Goal: Information Seeking & Learning: Learn about a topic

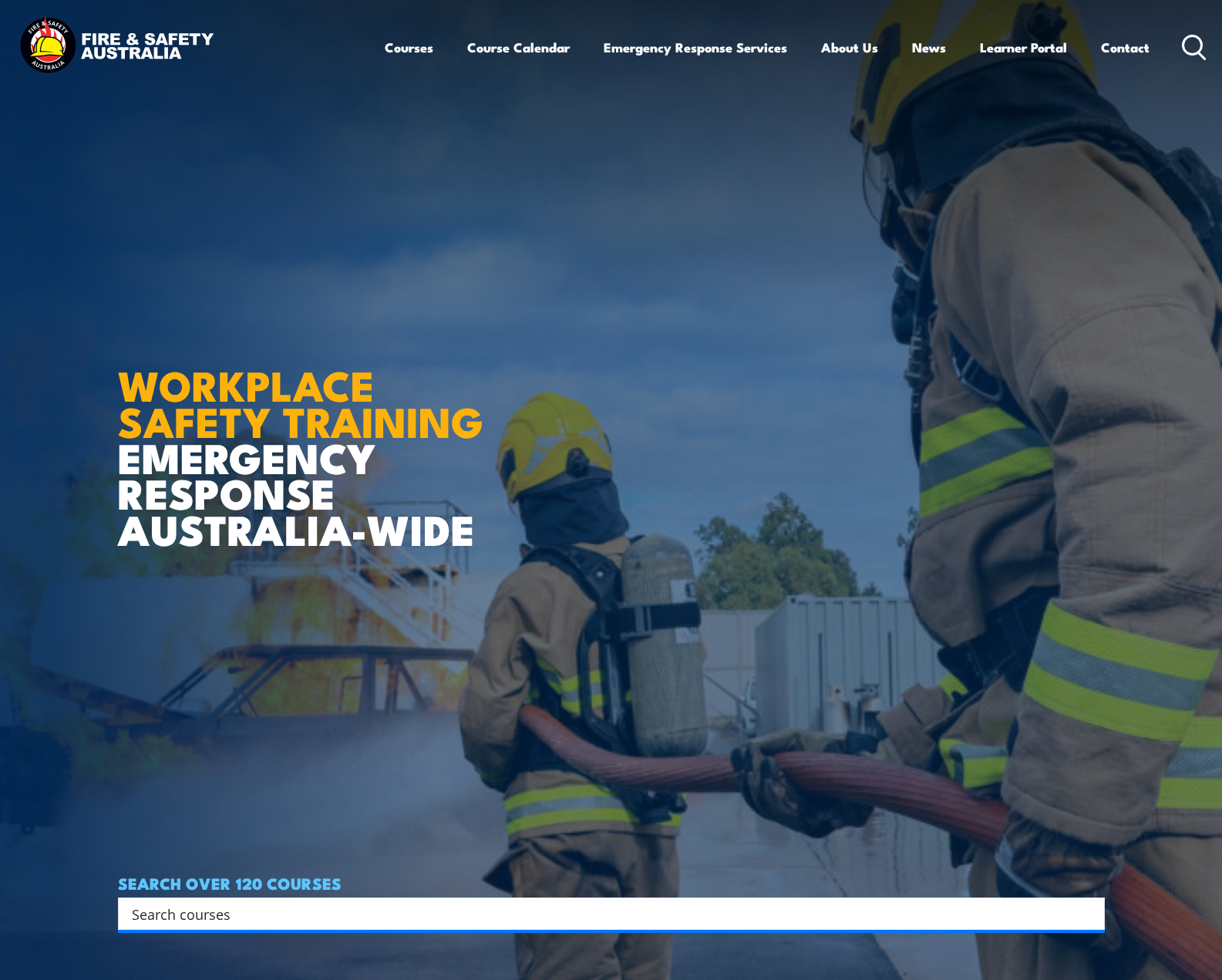
scroll to position [620, 0]
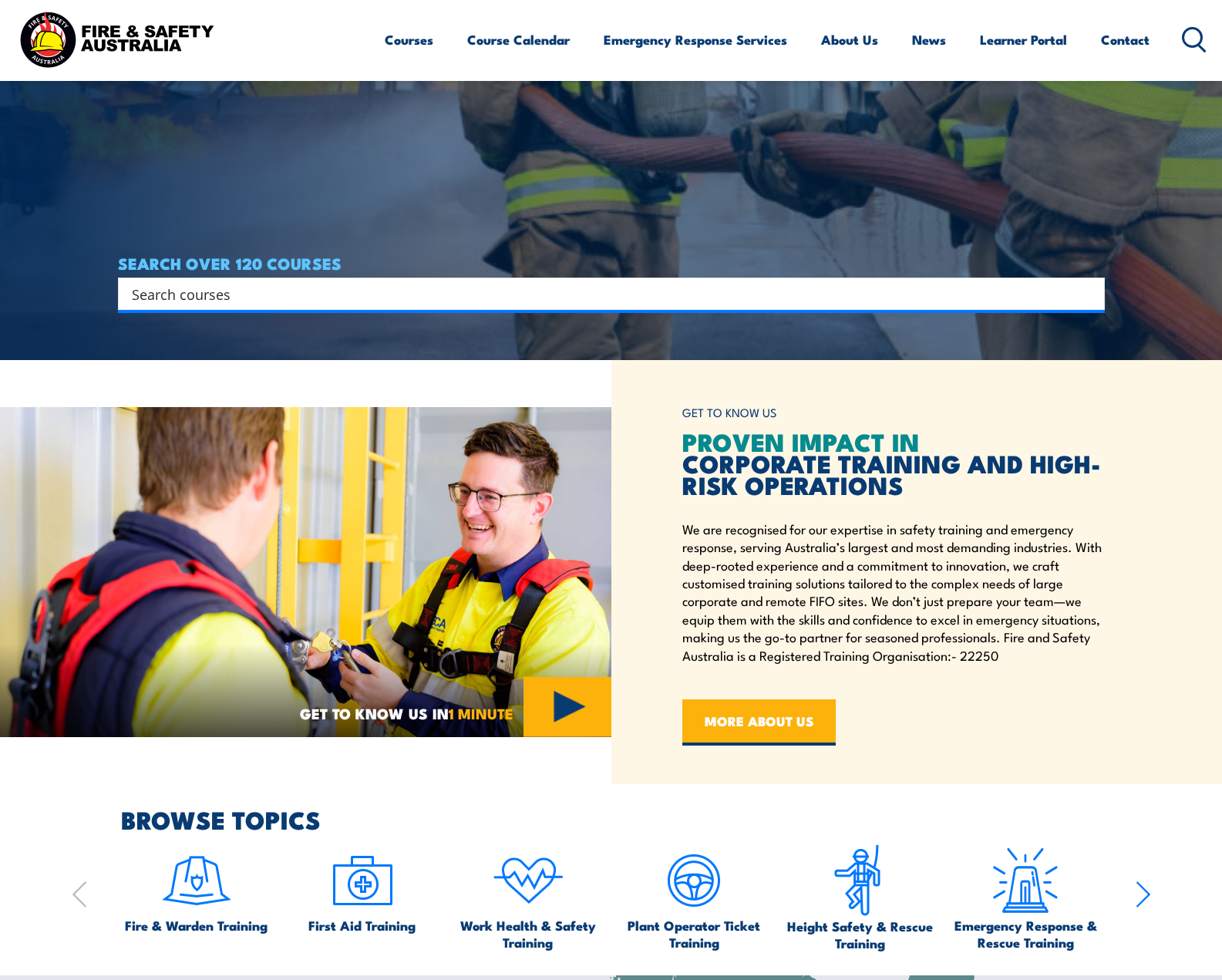
click at [566, 688] on img at bounding box center [306, 572] width 611 height 330
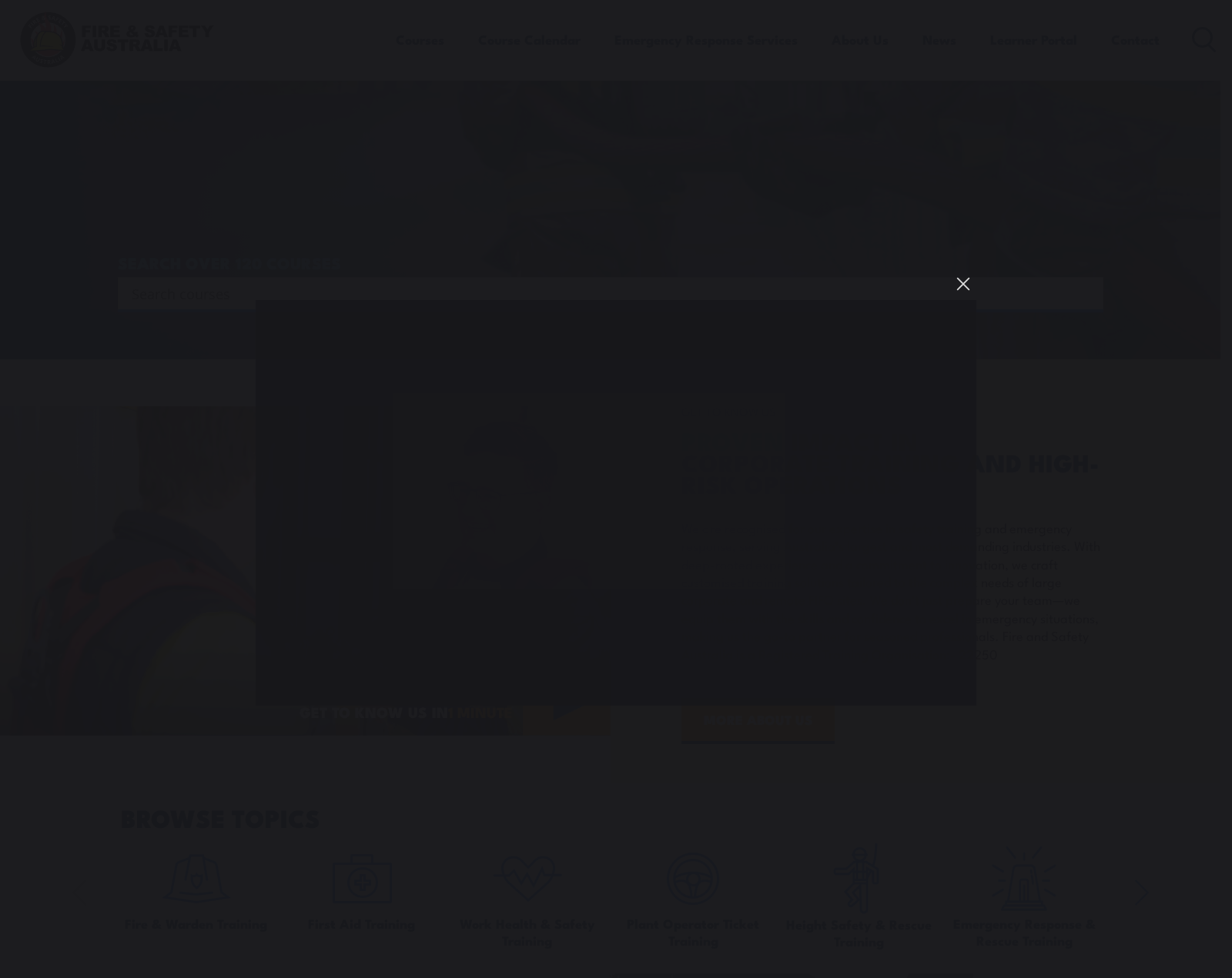
click at [957, 283] on button "You can close this modal content with the ESC key" at bounding box center [963, 283] width 27 height 26
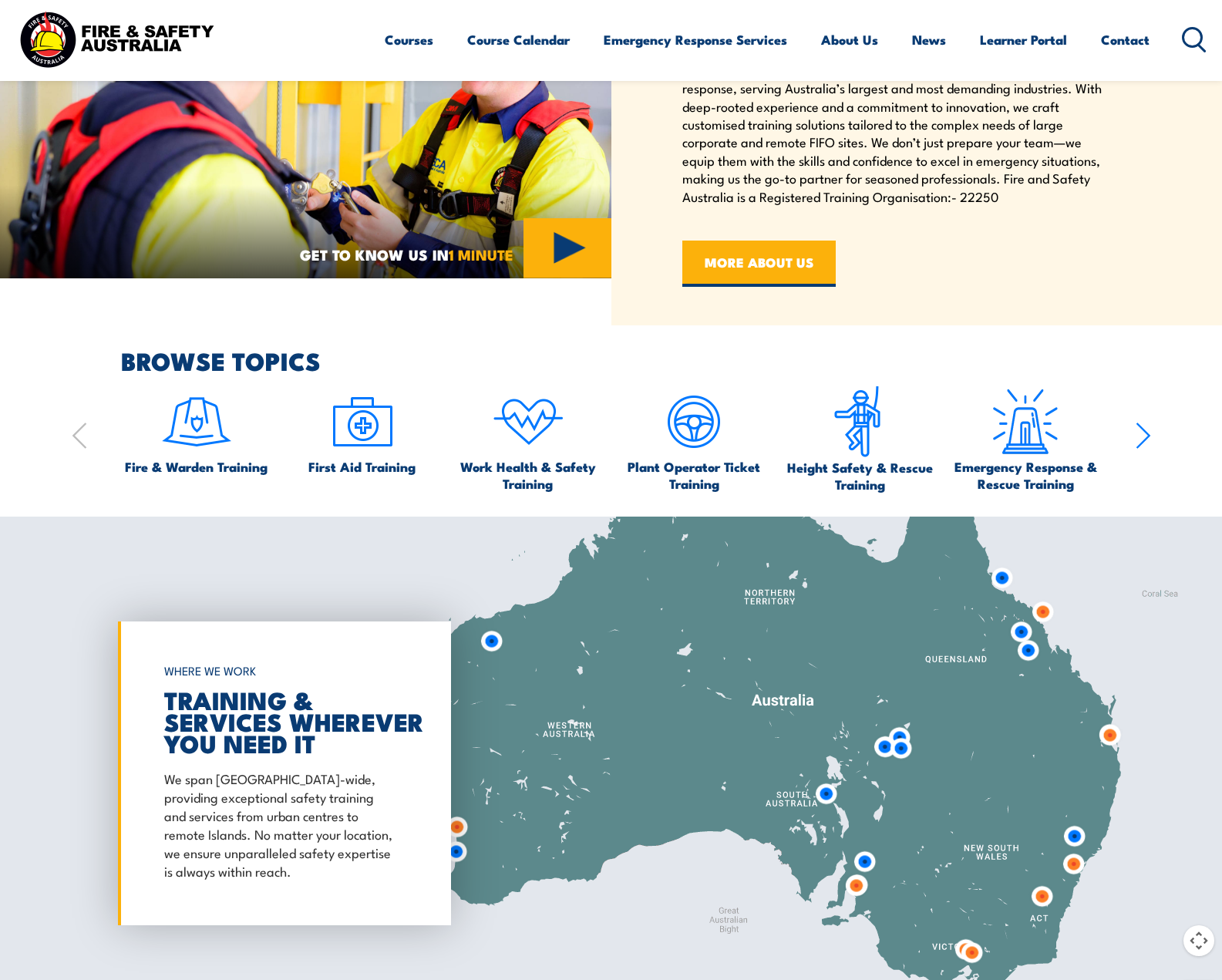
scroll to position [1158, 0]
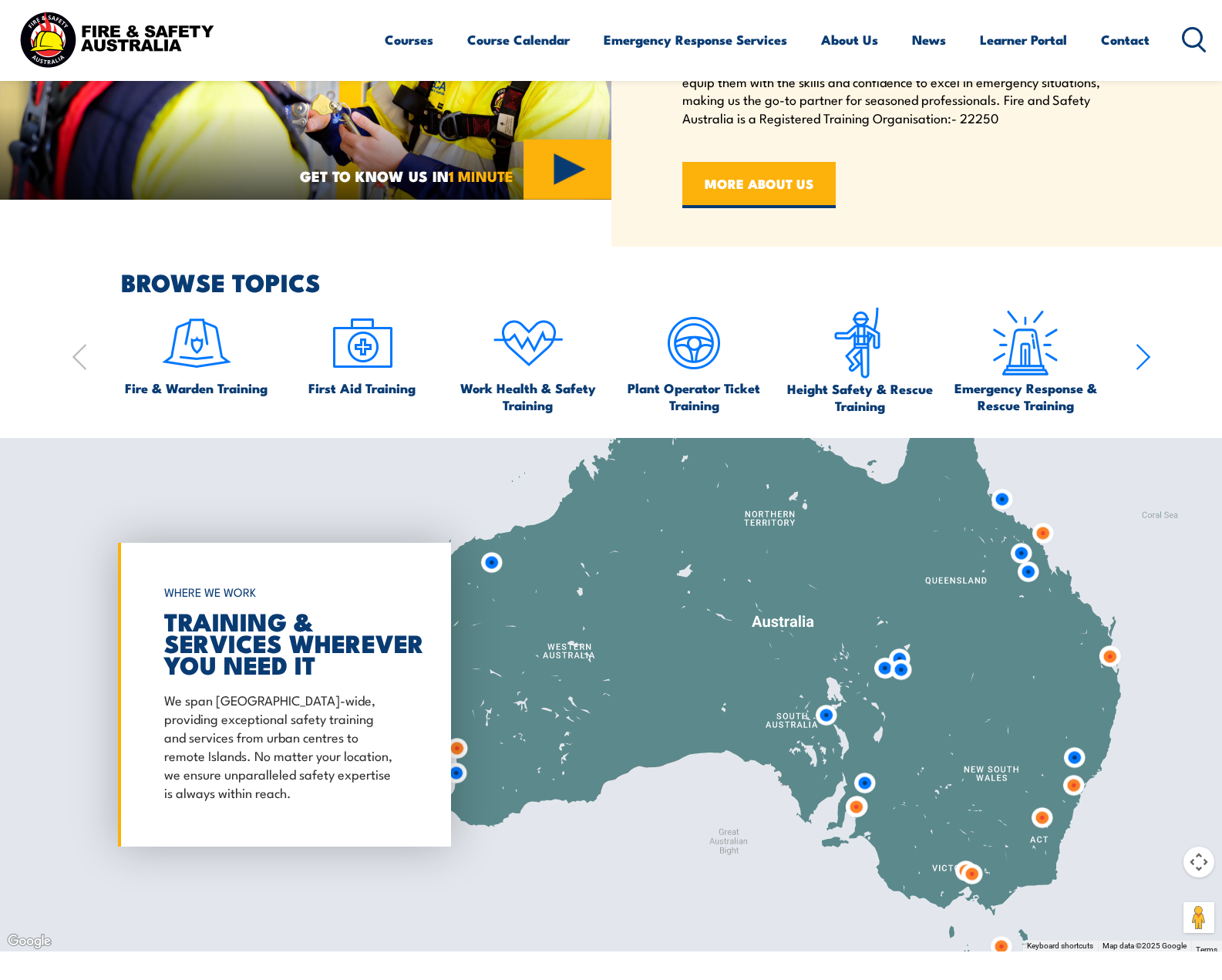
click at [870, 786] on img at bounding box center [864, 783] width 28 height 28
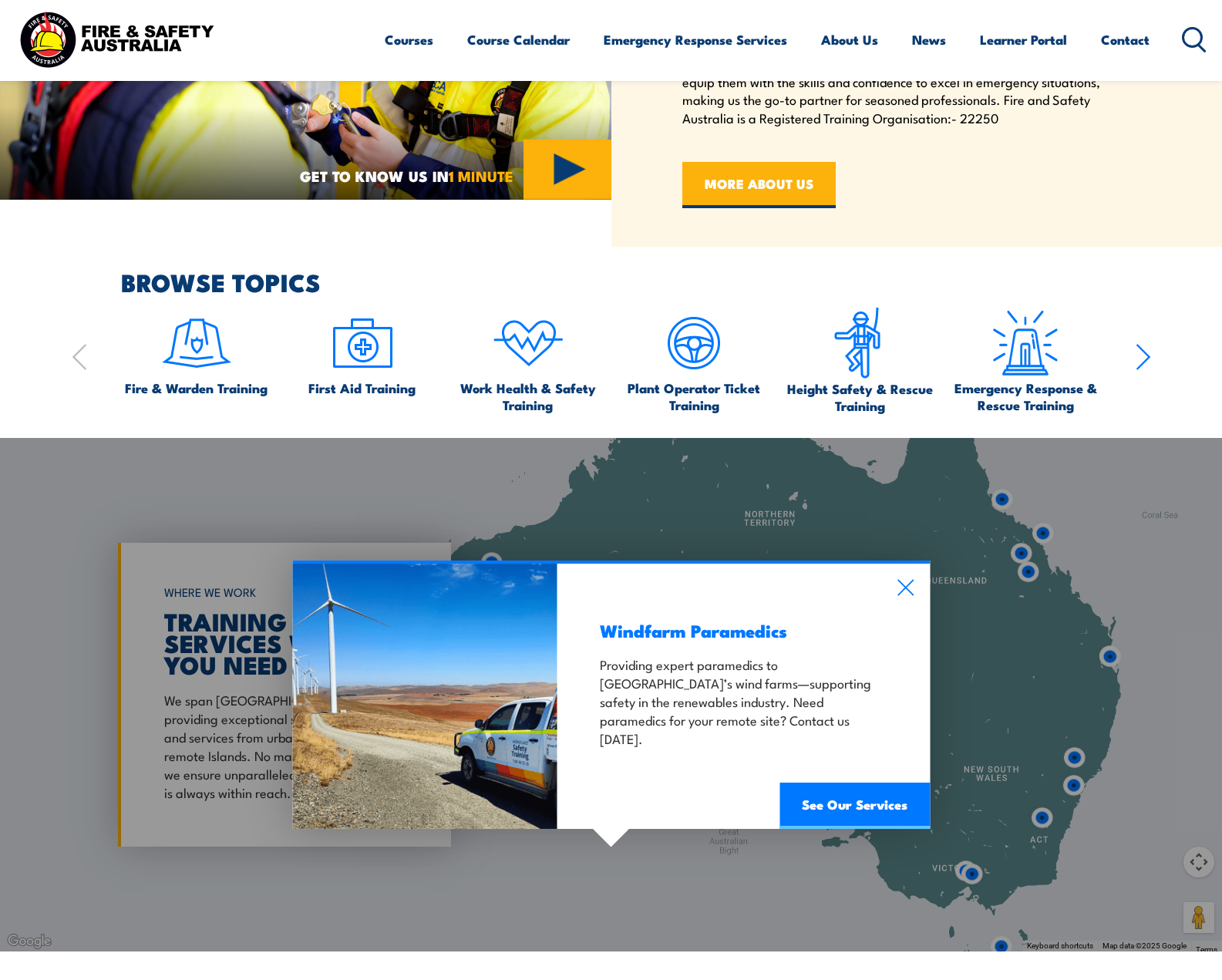
click at [895, 589] on div "Windfarm Paramedics Providing expert paramedics to [GEOGRAPHIC_DATA]’s wind far…" at bounding box center [743, 697] width 372 height 266
click at [905, 587] on icon at bounding box center [906, 588] width 16 height 16
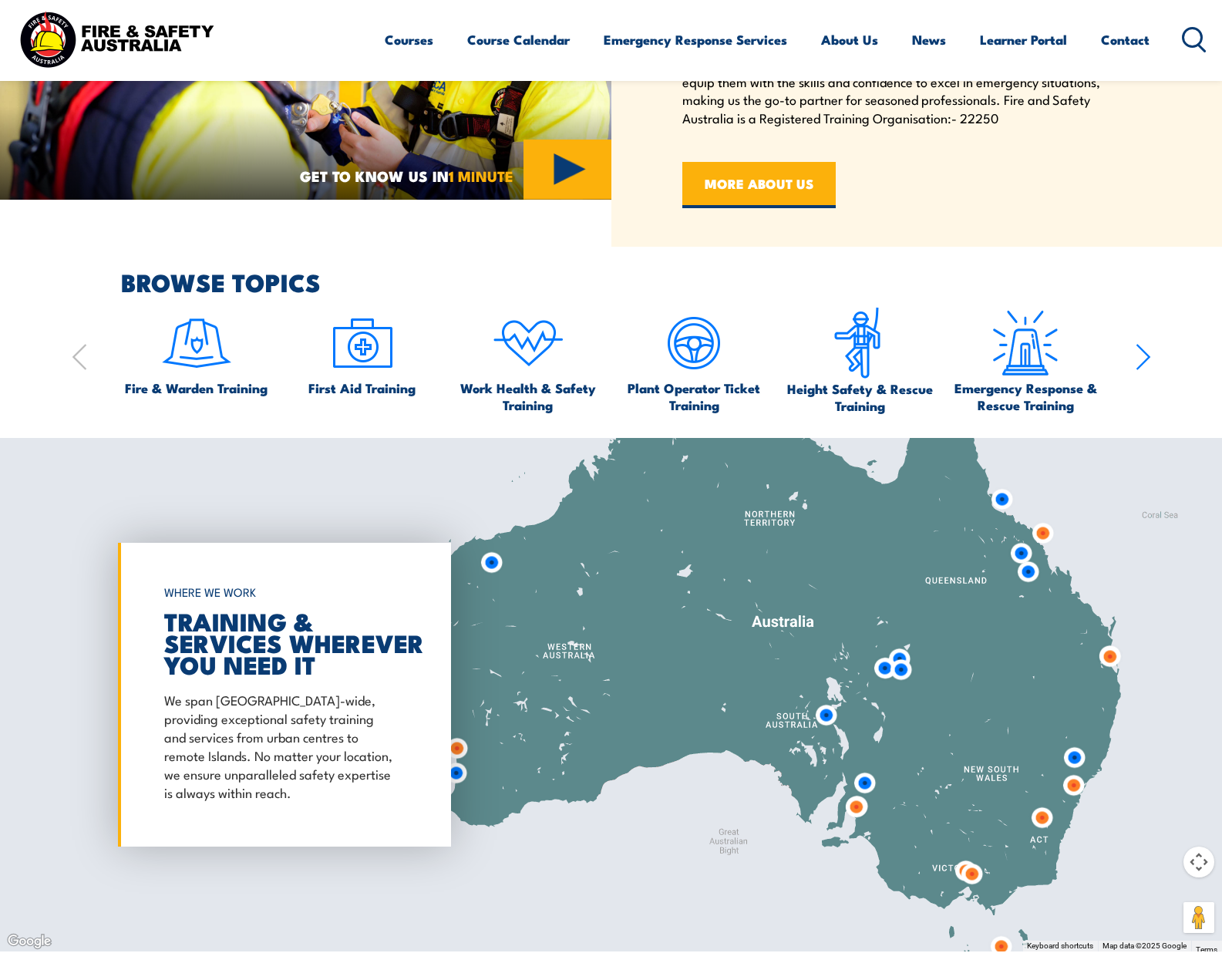
click at [1041, 531] on img at bounding box center [1043, 533] width 28 height 28
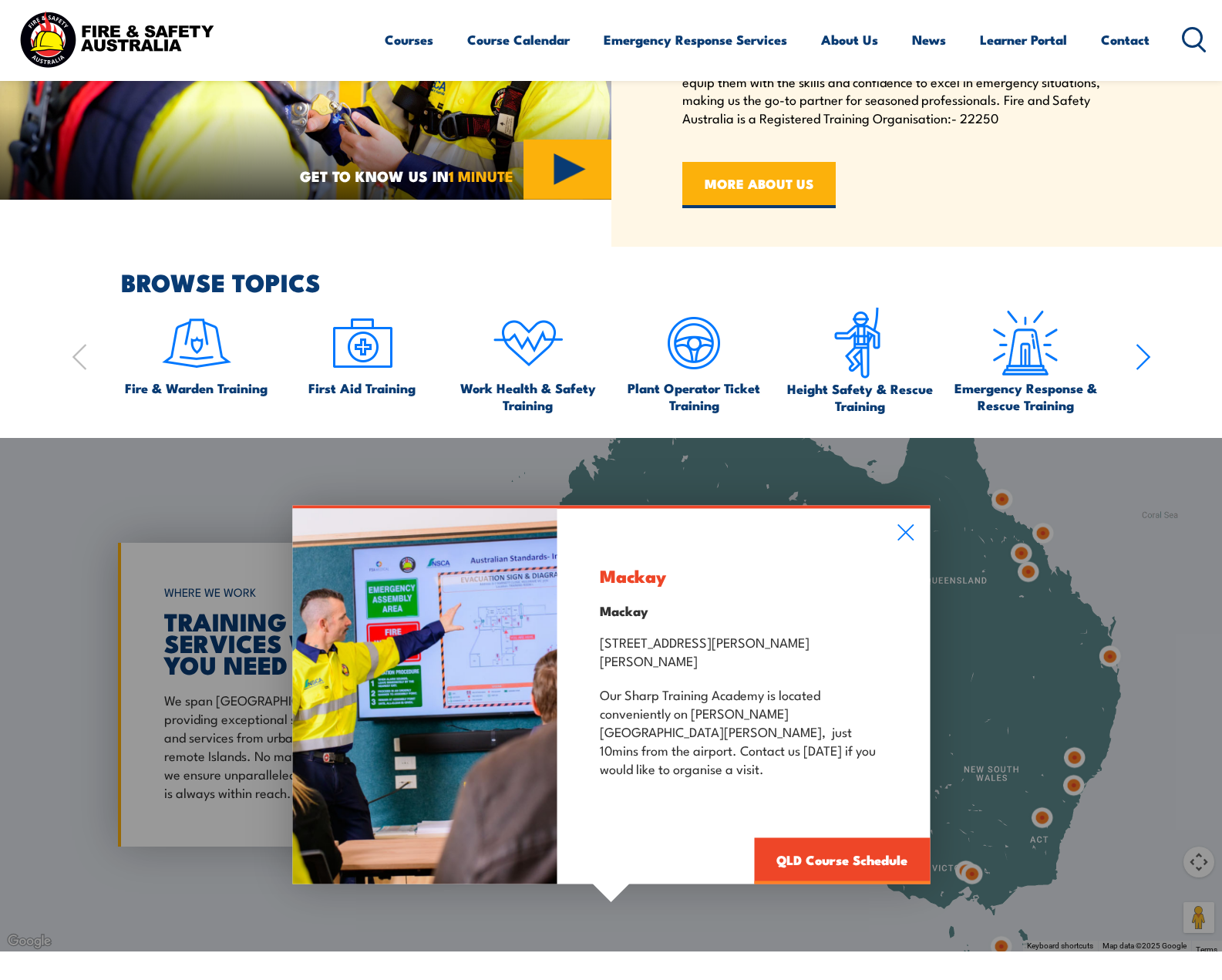
click at [915, 548] on div "Mackay Mackay [STREET_ADDRESS][PERSON_NAME][PERSON_NAME] Our [GEOGRAPHIC_DATA] …" at bounding box center [743, 696] width 372 height 376
click at [900, 541] on icon at bounding box center [906, 532] width 18 height 17
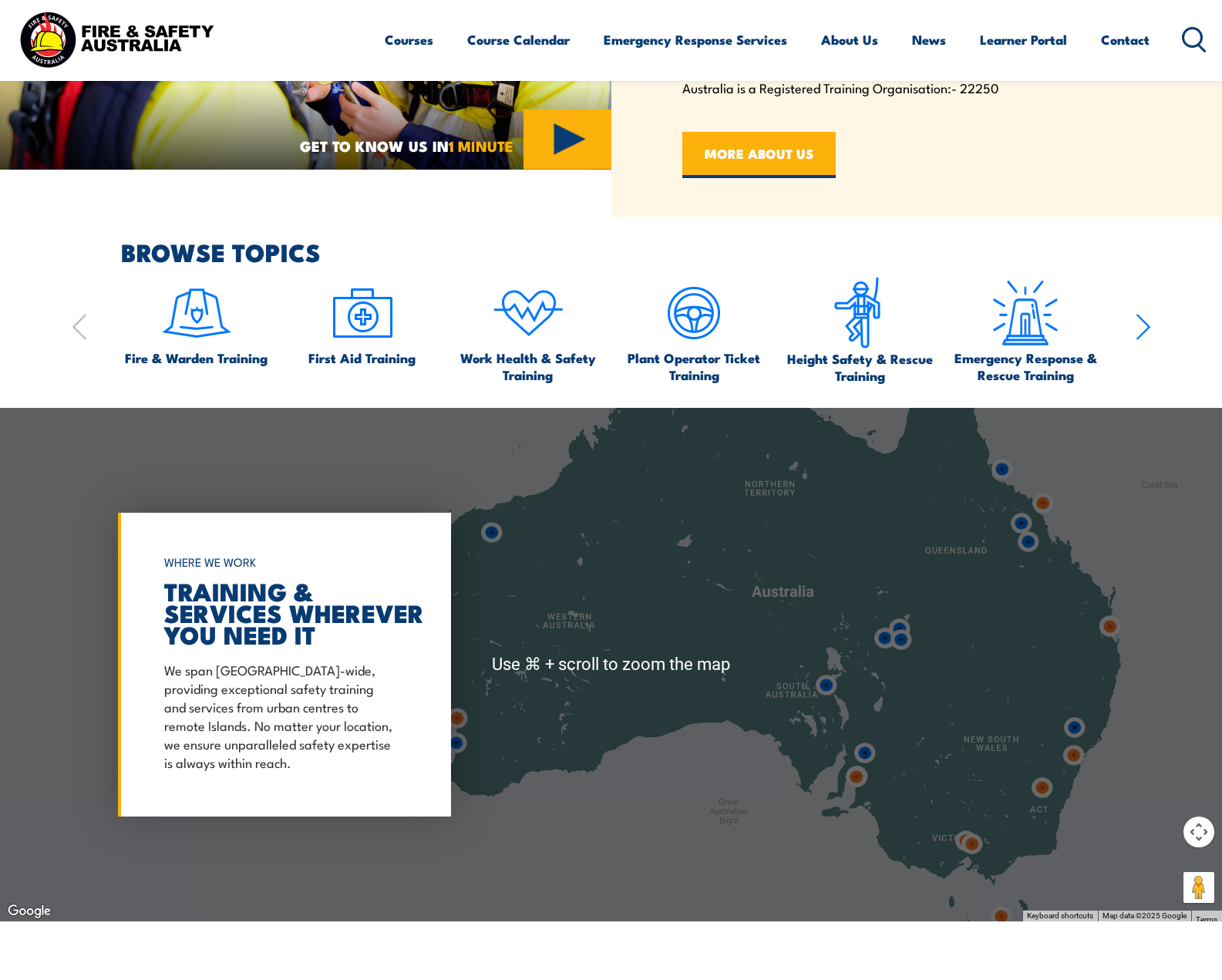
scroll to position [1320, 0]
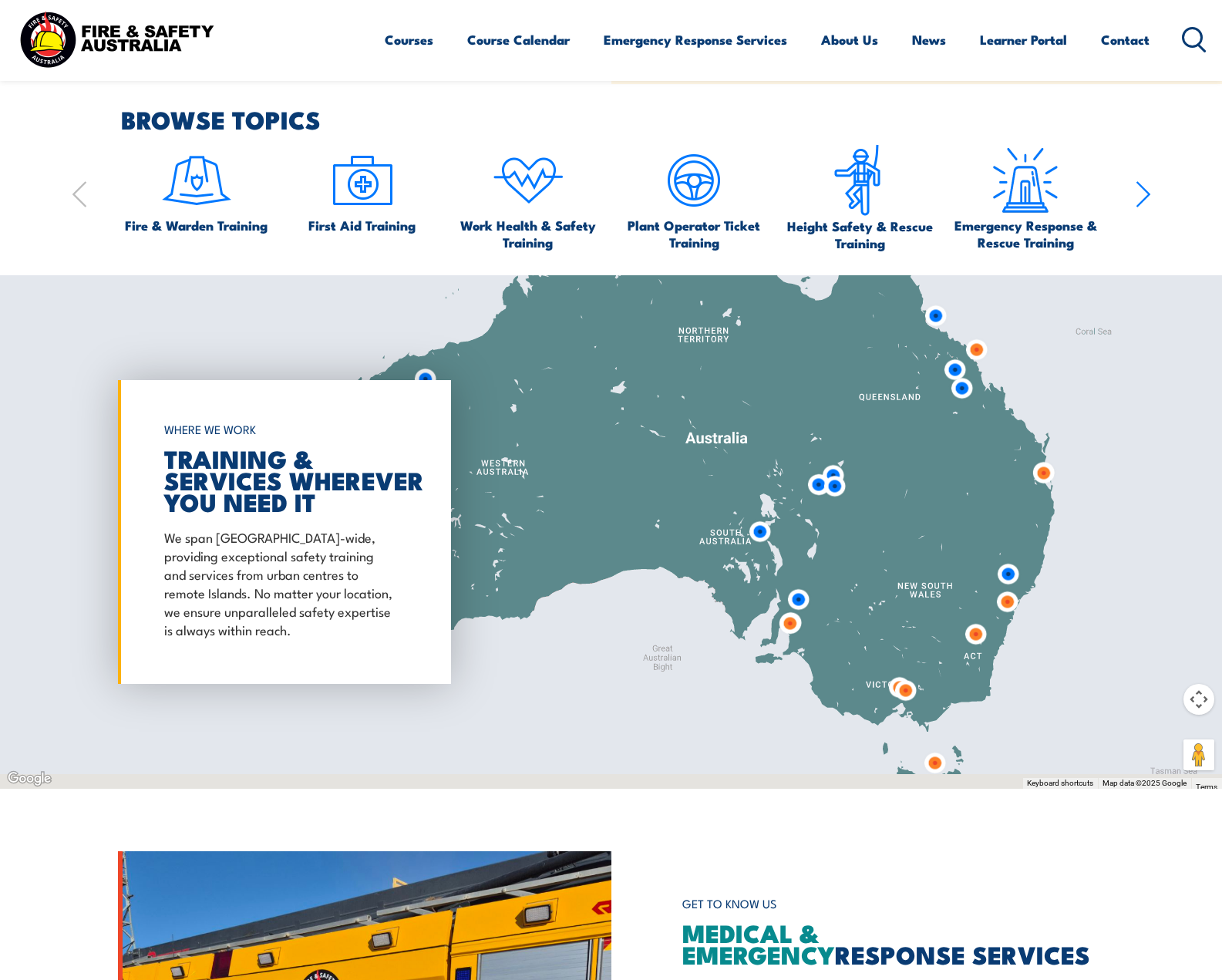
drag, startPoint x: 928, startPoint y: 636, endPoint x: 823, endPoint y: 598, distance: 111.7
click at [823, 598] on div at bounding box center [611, 532] width 1222 height 513
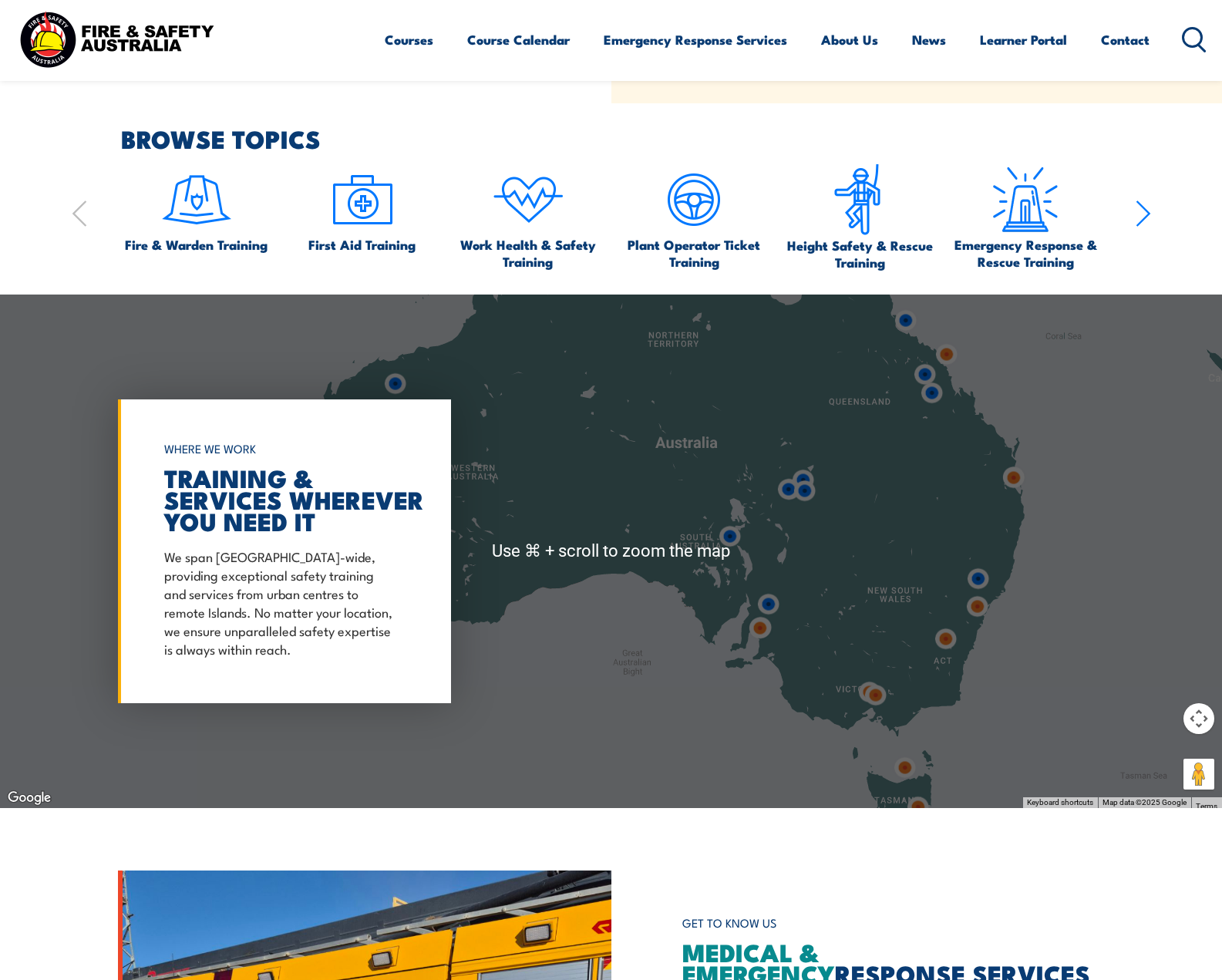
scroll to position [1311, 0]
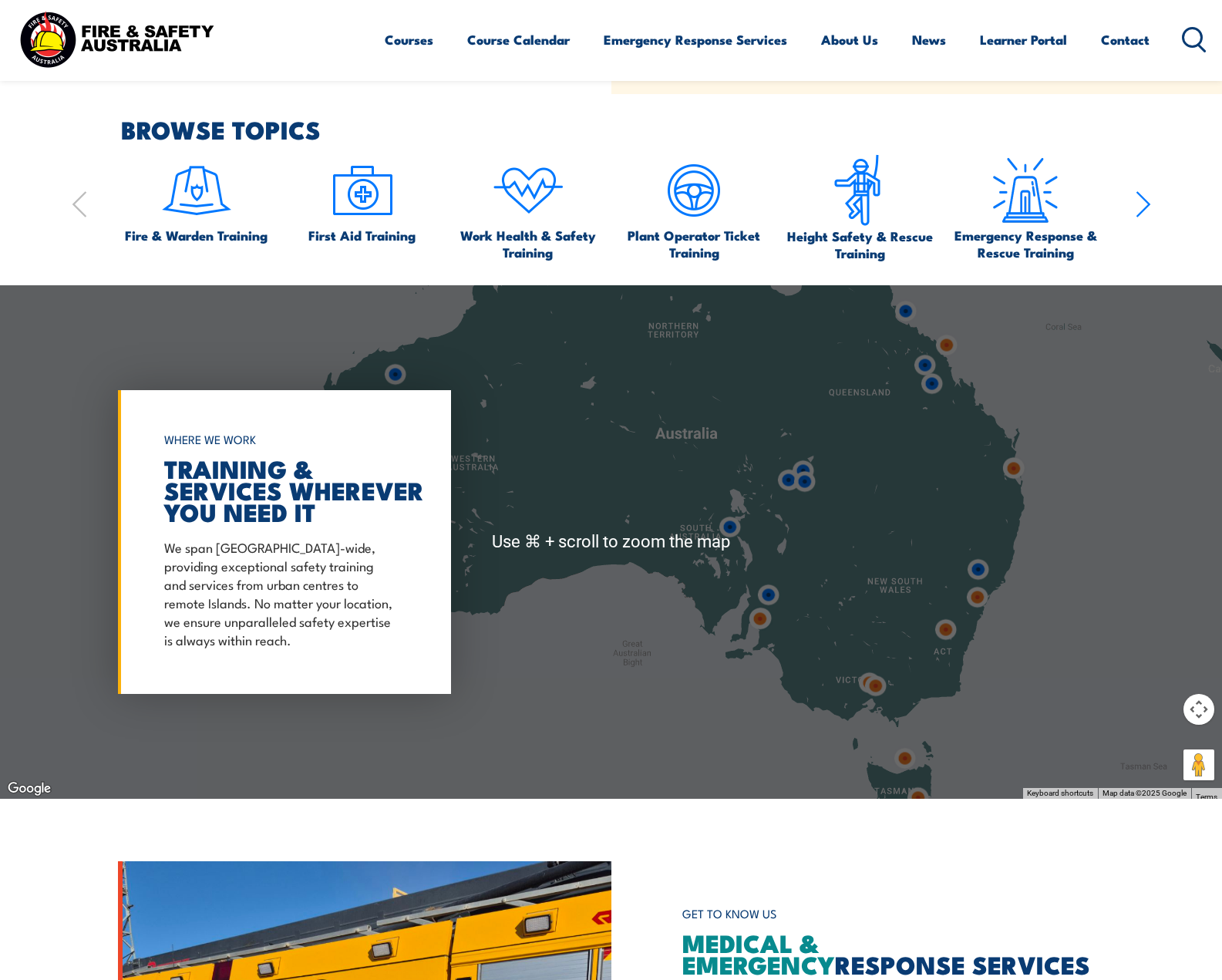
drag, startPoint x: 851, startPoint y: 620, endPoint x: 834, endPoint y: 603, distance: 24.0
click at [834, 603] on div at bounding box center [611, 542] width 1222 height 513
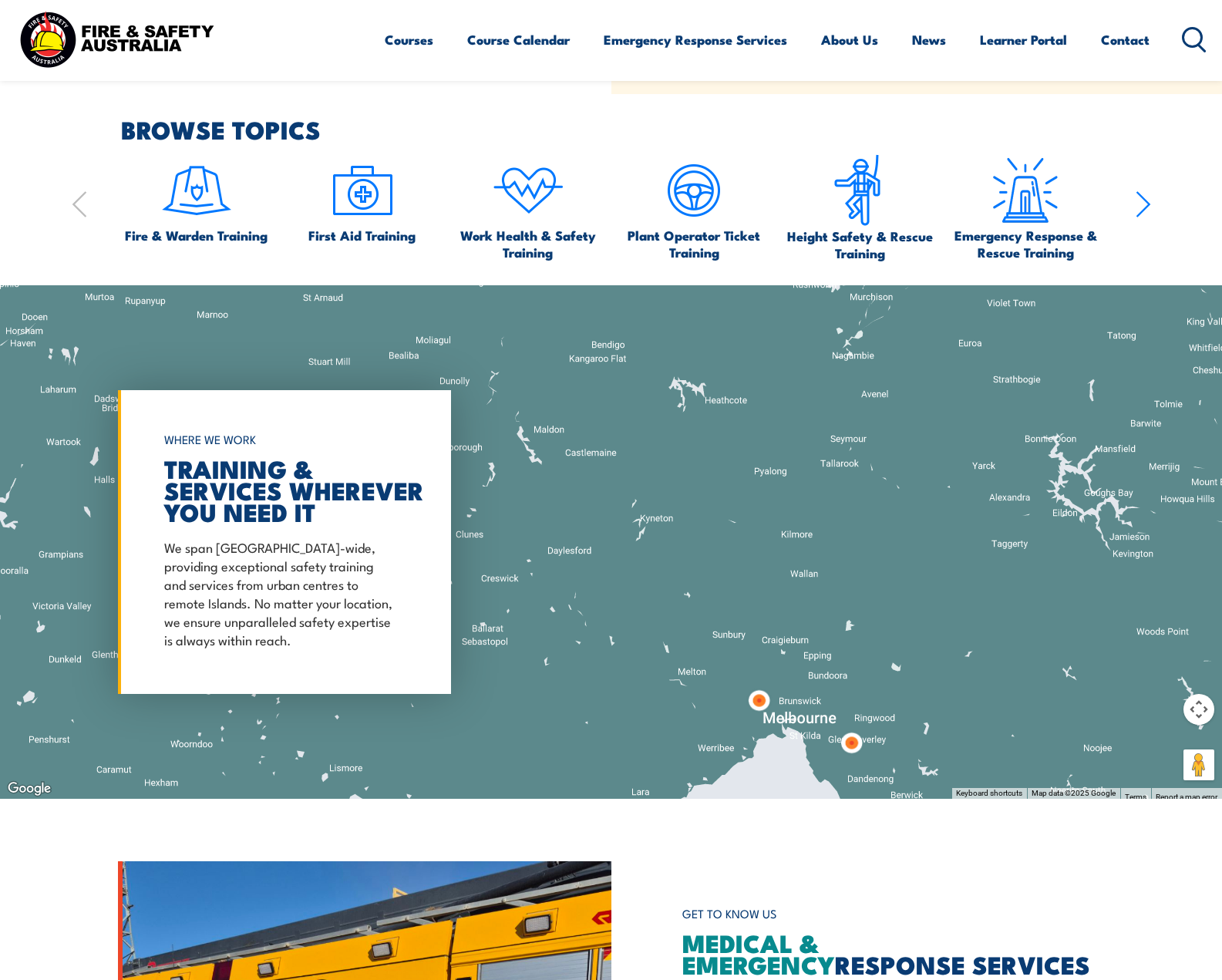
click at [760, 699] on img at bounding box center [759, 700] width 28 height 28
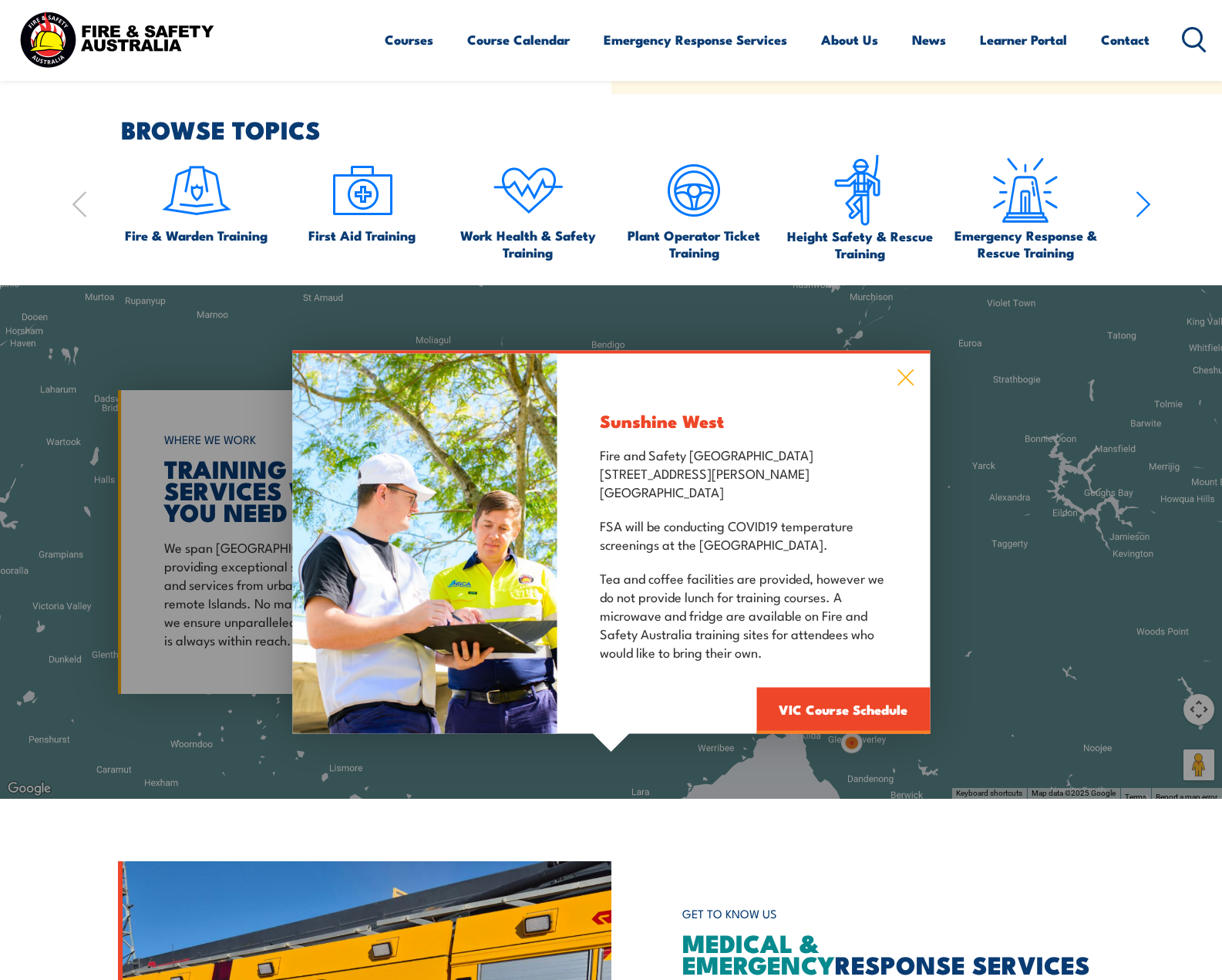
click at [911, 379] on icon at bounding box center [906, 377] width 18 height 17
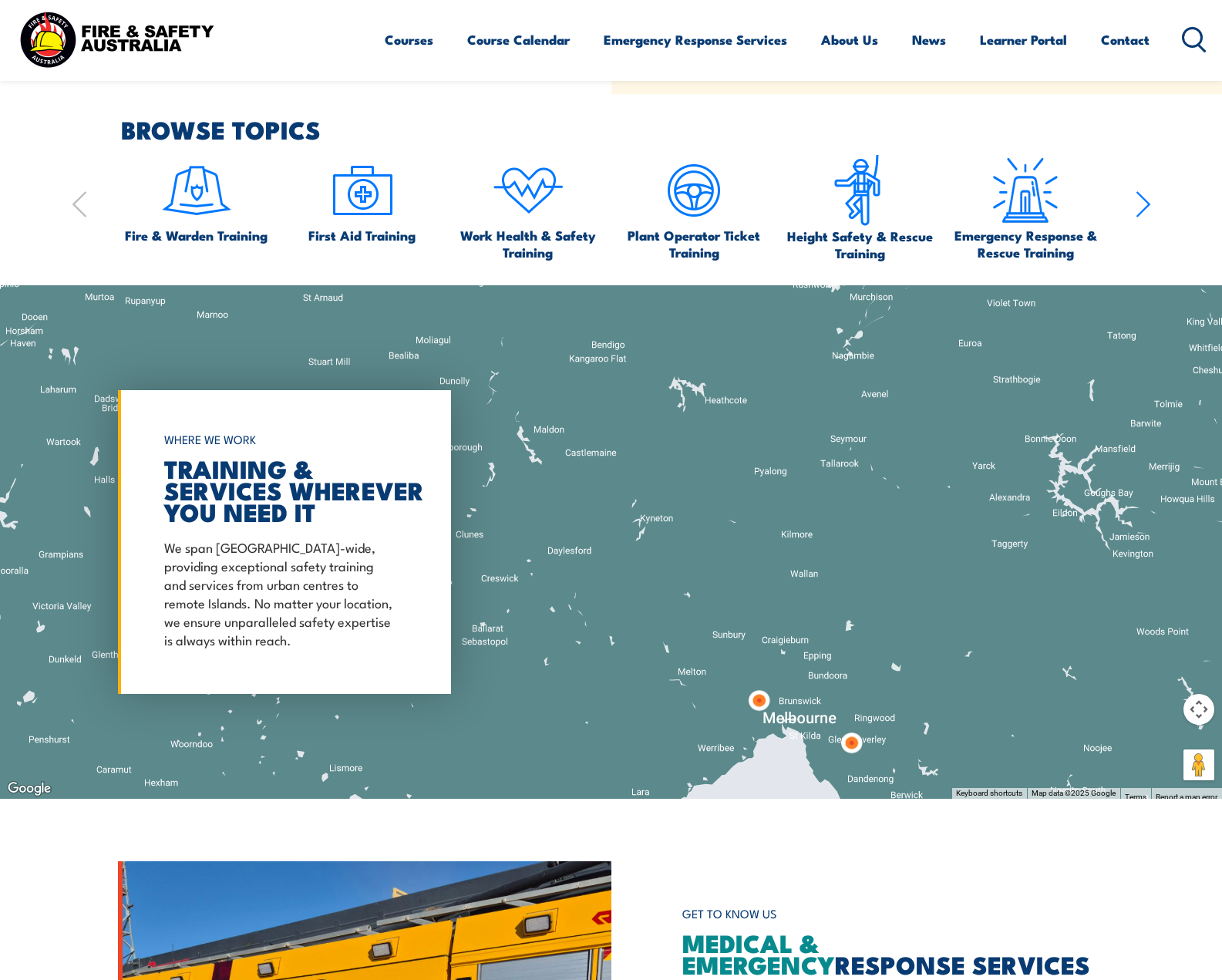
click at [851, 754] on img at bounding box center [851, 743] width 28 height 28
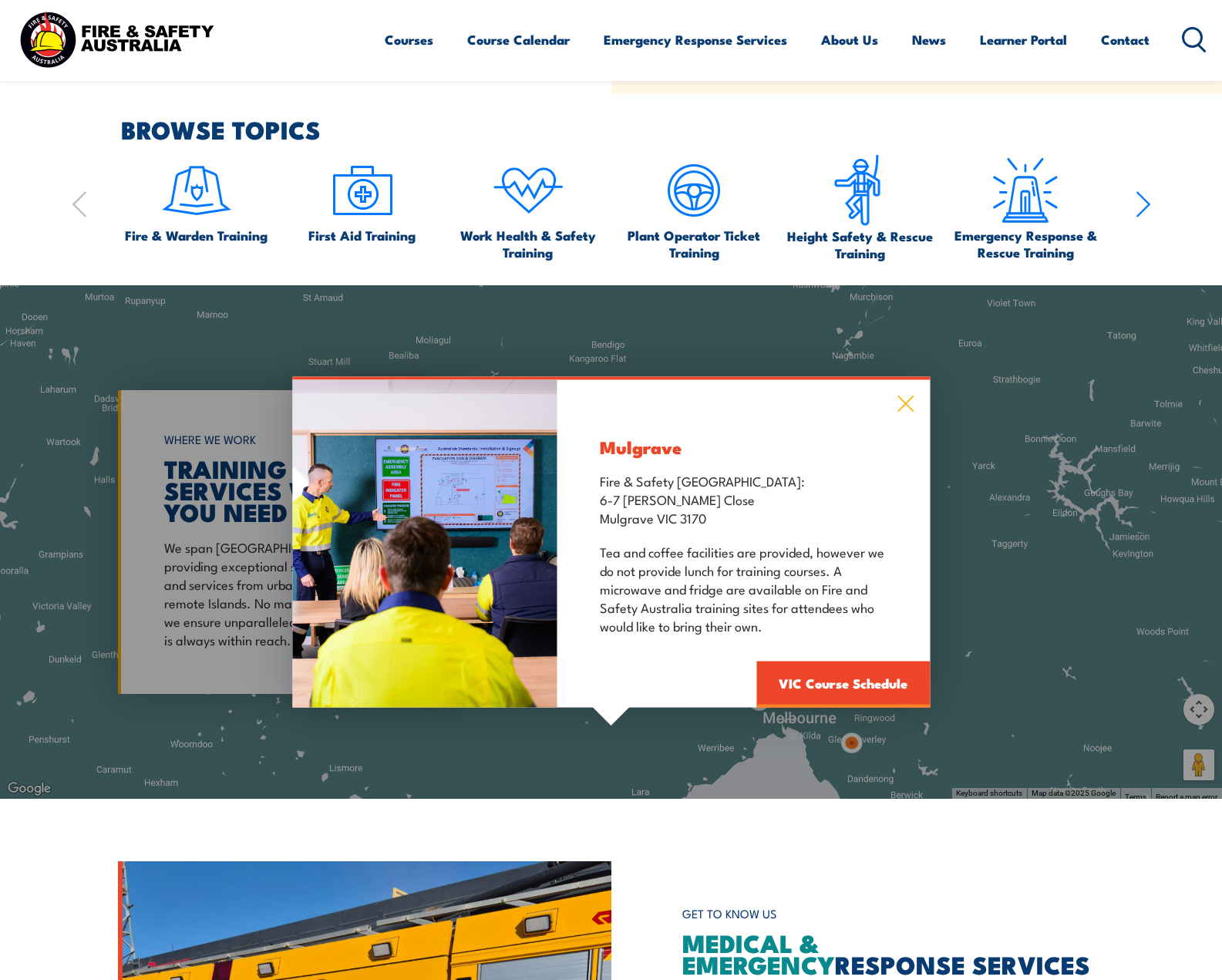
click at [914, 398] on icon at bounding box center [906, 403] width 18 height 17
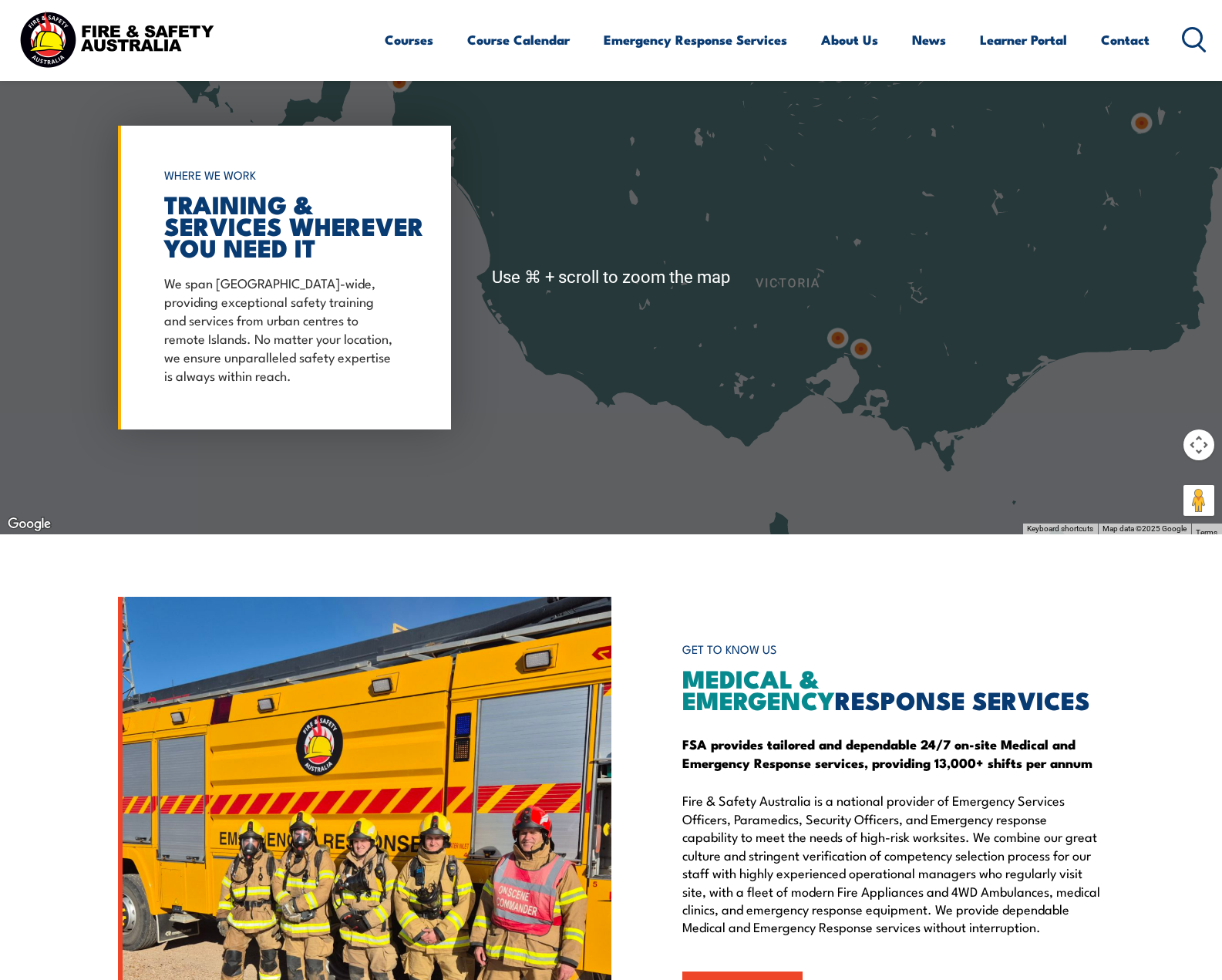
scroll to position [1609, 0]
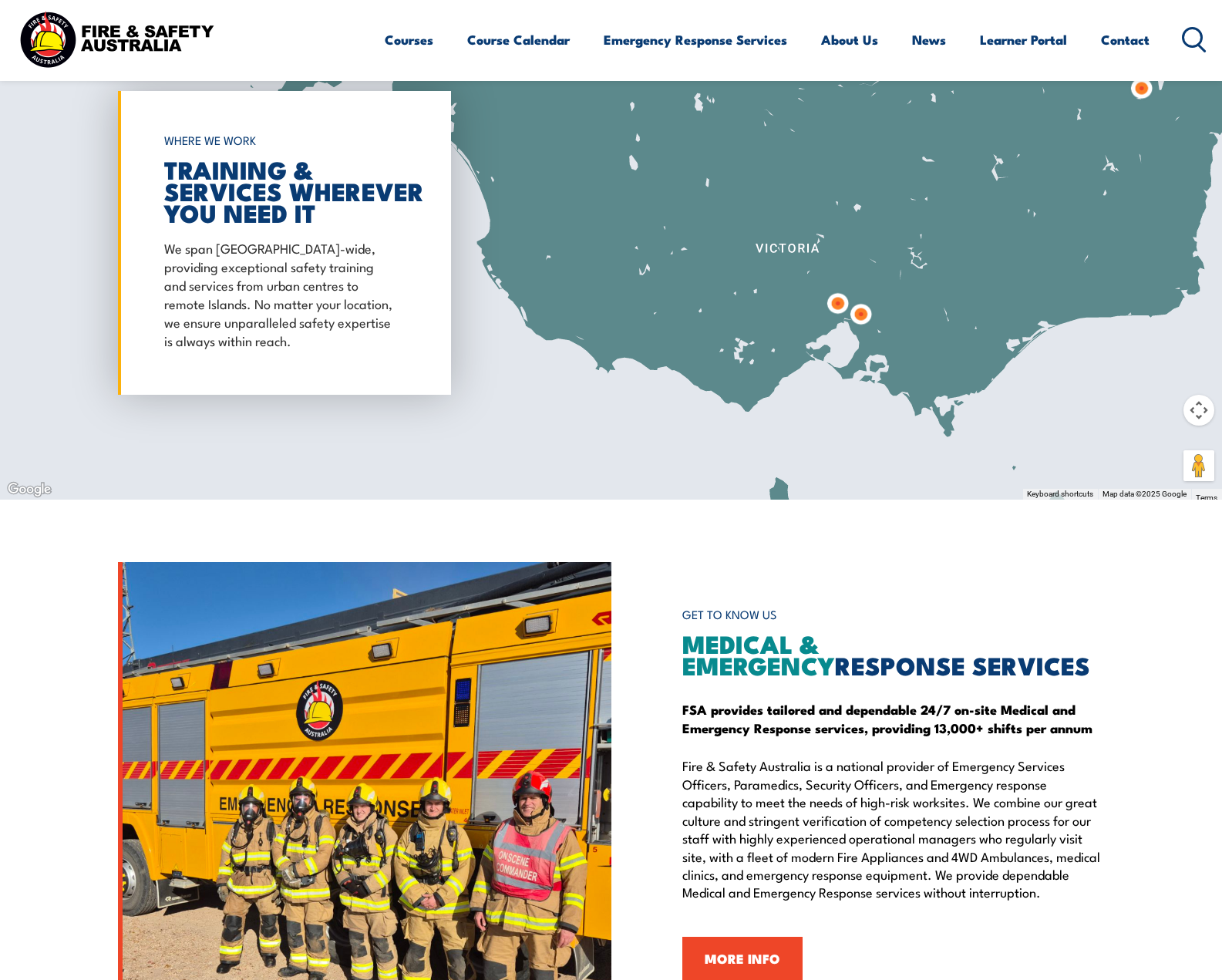
click at [749, 777] on p "Fire & Safety Australia is a national provider of Emergency Services Officers, …" at bounding box center [893, 828] width 422 height 144
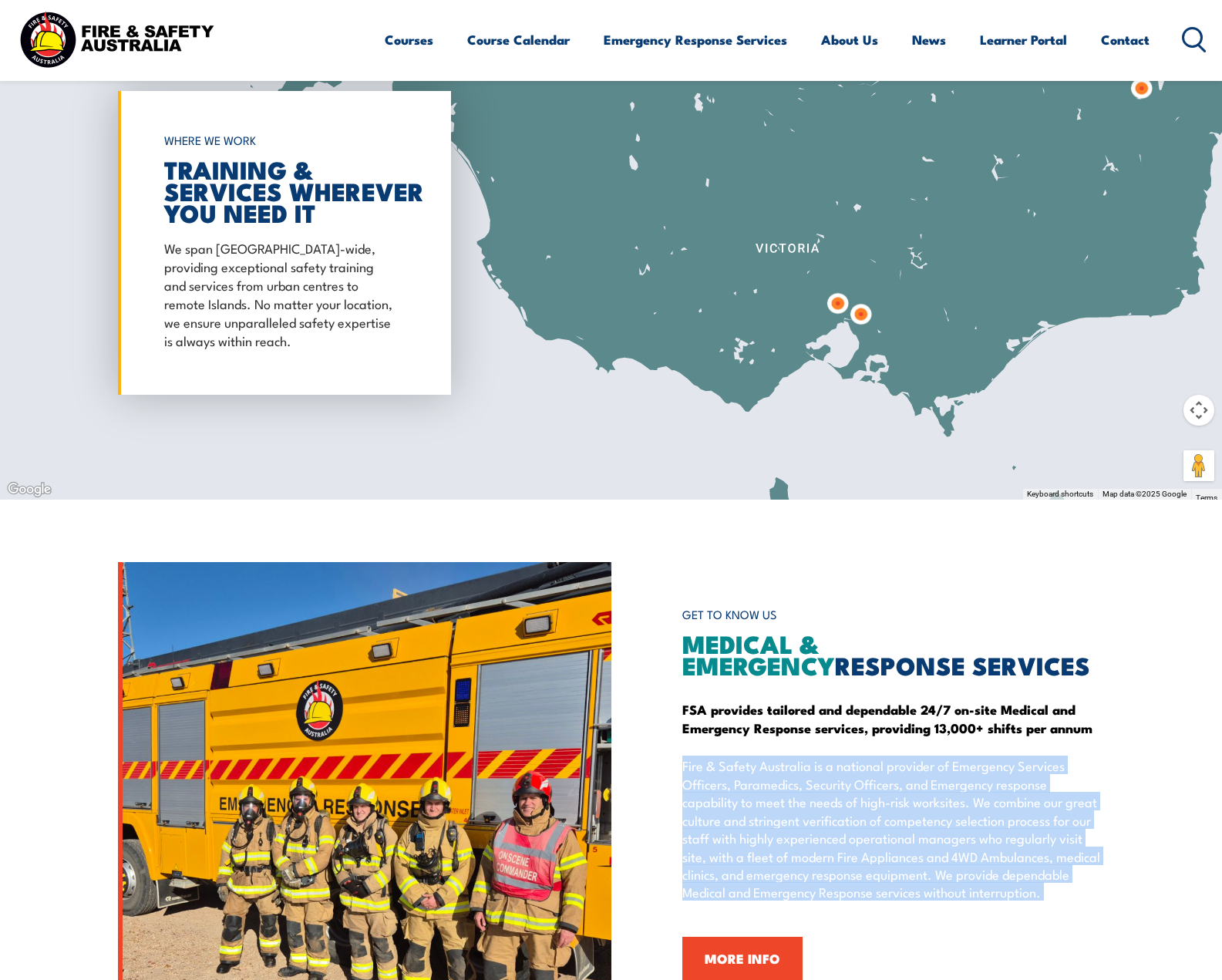
click at [749, 777] on p "Fire & Safety Australia is a national provider of Emergency Services Officers, …" at bounding box center [893, 828] width 422 height 144
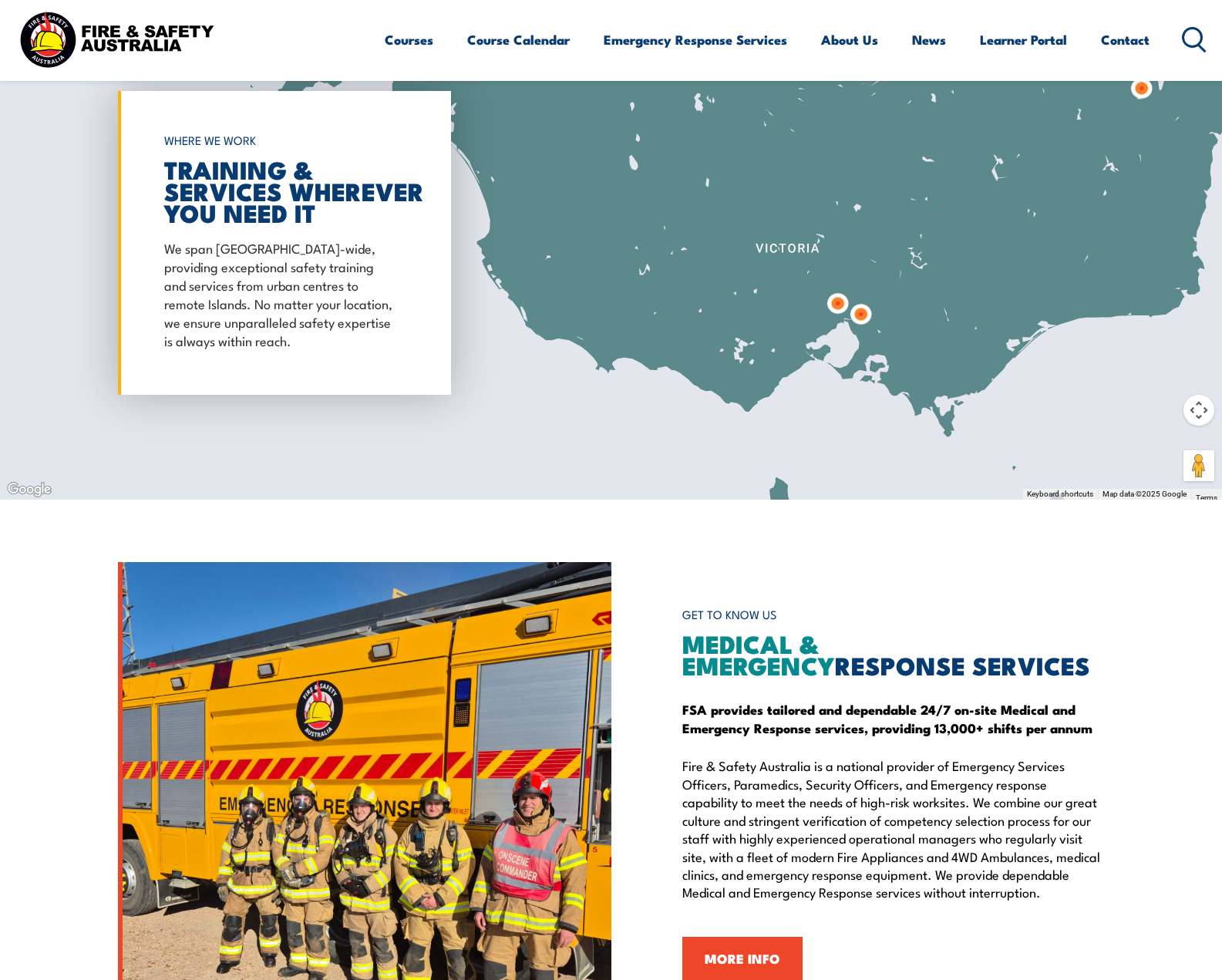
click at [903, 806] on p "Fire & Safety Australia is a national provider of Emergency Services Officers, …" at bounding box center [893, 828] width 422 height 144
drag, startPoint x: 977, startPoint y: 802, endPoint x: 808, endPoint y: 840, distance: 173.2
click at [808, 840] on p "Fire & Safety Australia is a national provider of Emergency Services Officers, …" at bounding box center [893, 828] width 422 height 144
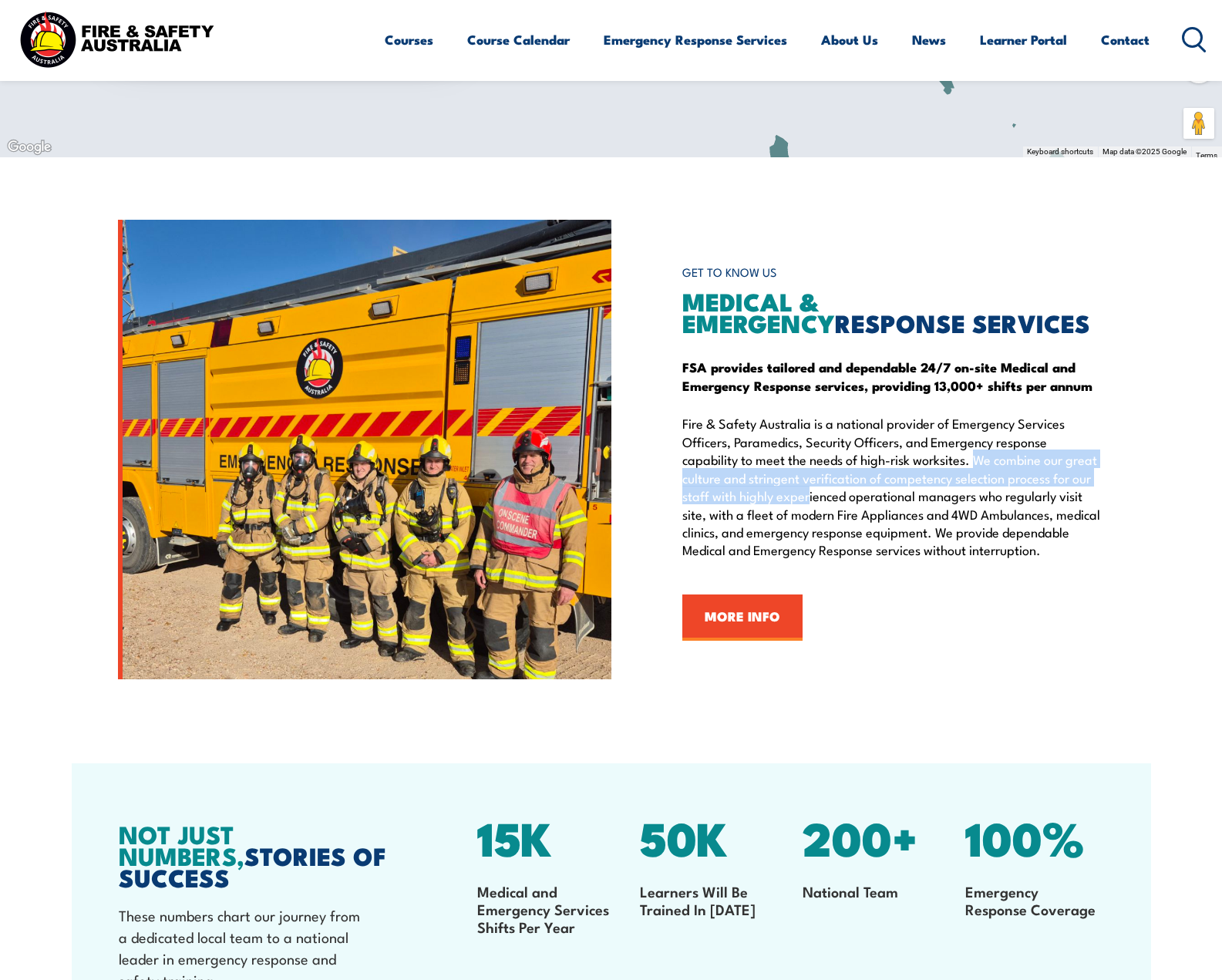
scroll to position [2358, 0]
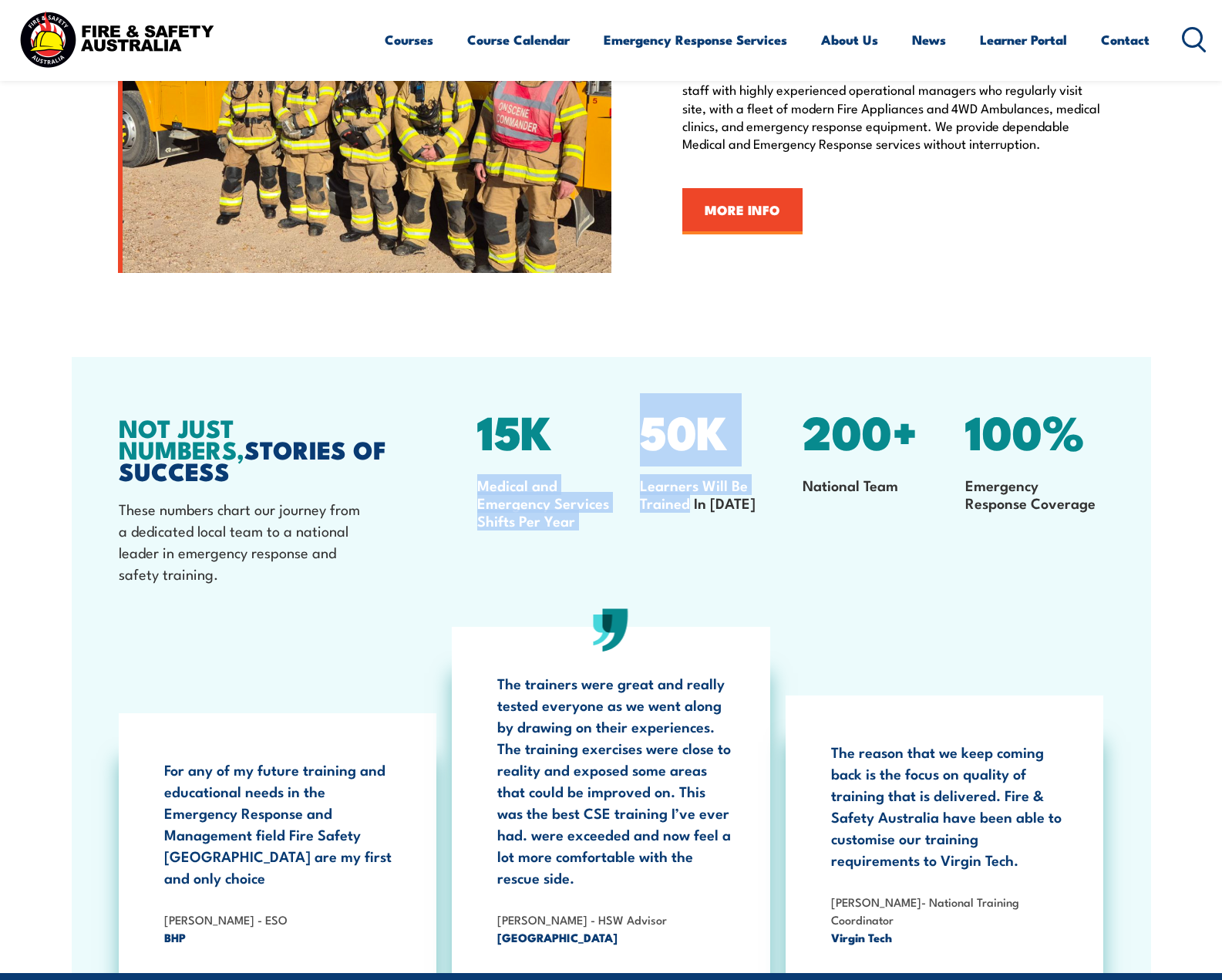
drag, startPoint x: 480, startPoint y: 474, endPoint x: 689, endPoint y: 506, distance: 211.4
click at [689, 506] on div "15K Medical and Emergency Services Shifts Per Year 50K Learners Will Be Trained…" at bounding box center [791, 510] width 652 height 187
click at [689, 506] on p "Learners Will Be Trained In [DATE]" at bounding box center [710, 493] width 138 height 35
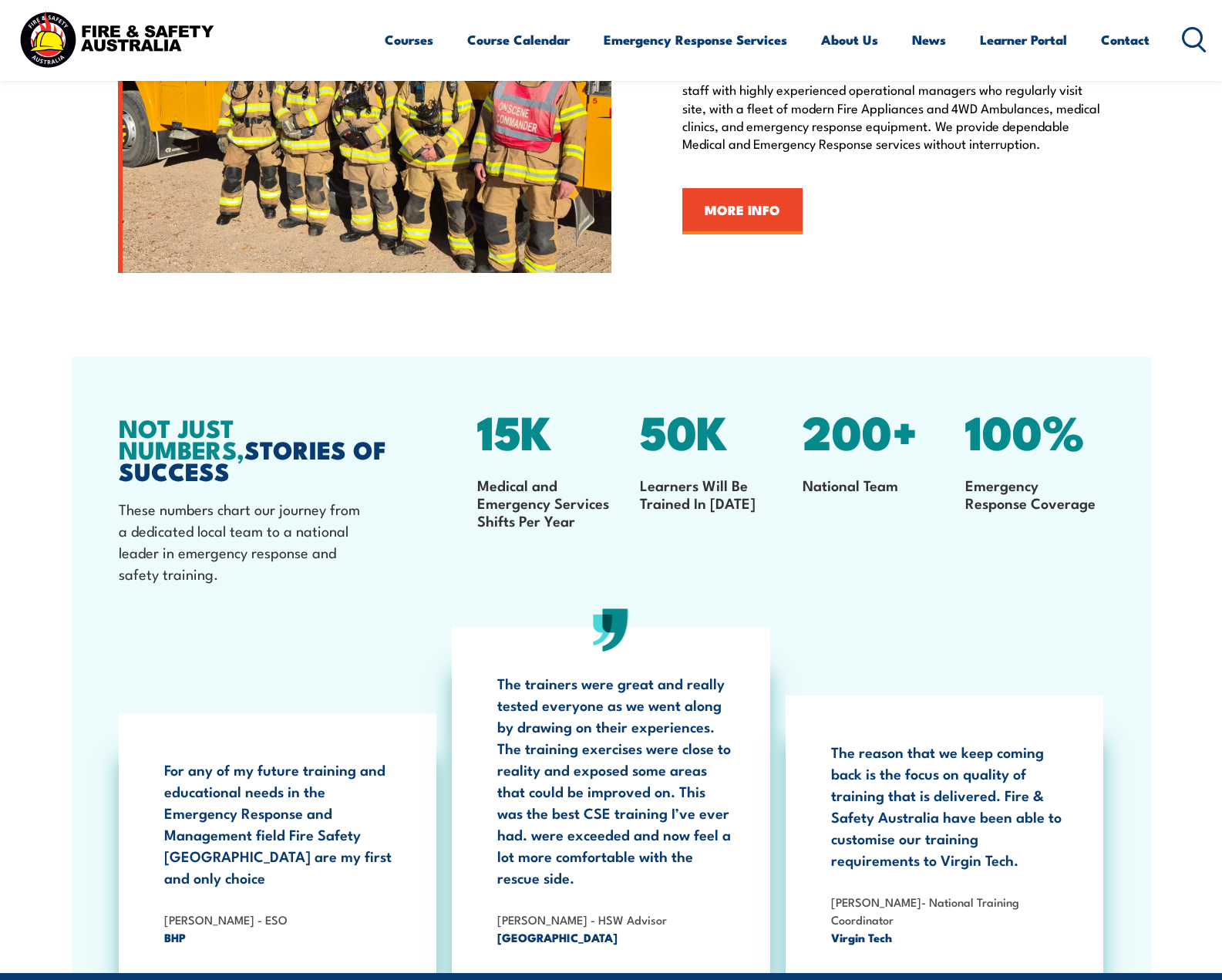
click at [553, 489] on p "Medical and Emergency Services Shifts Per Year" at bounding box center [546, 502] width 138 height 53
click at [717, 489] on p "Learners Will Be Trained In [DATE]" at bounding box center [710, 493] width 138 height 35
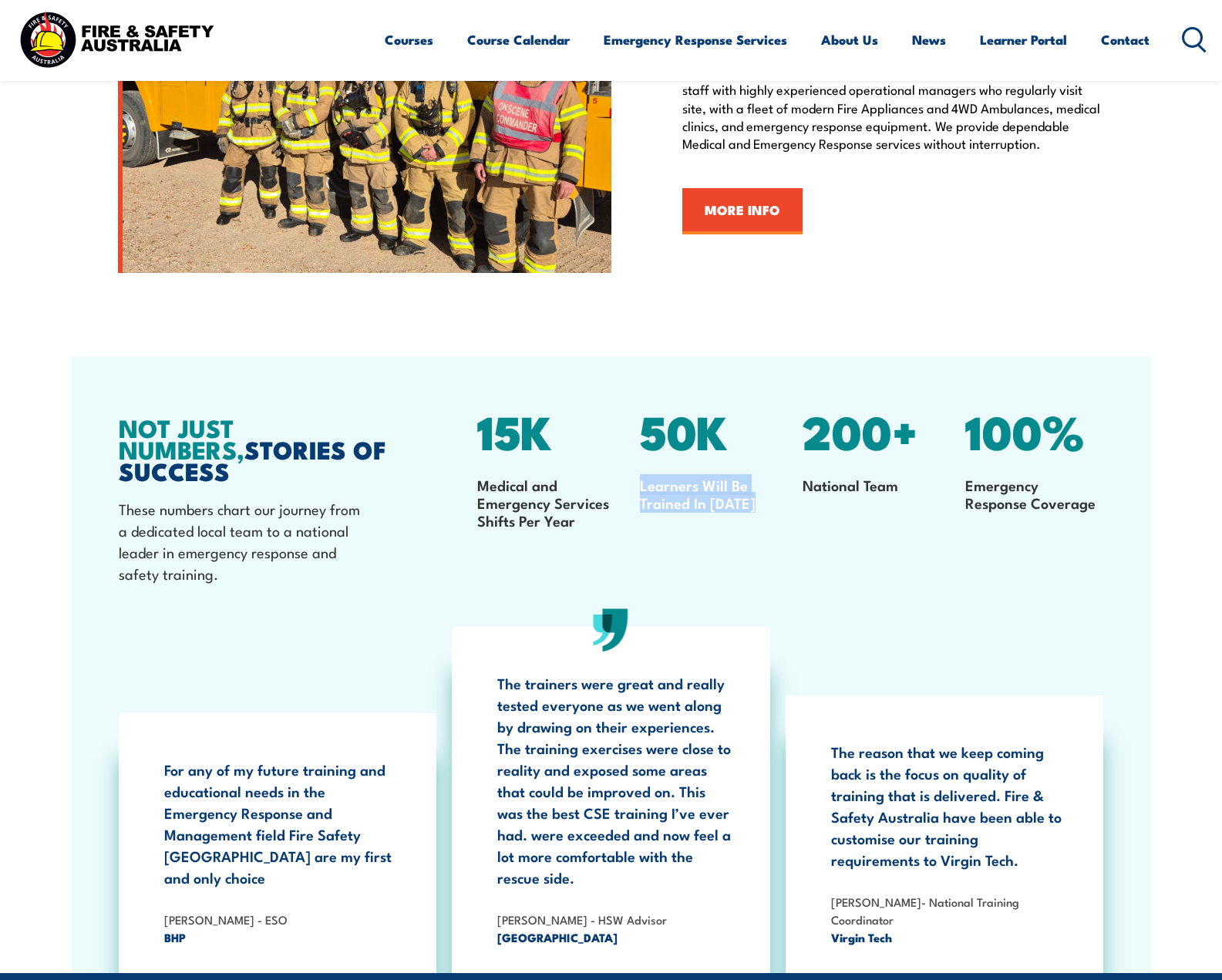
click at [717, 489] on p "Learners Will Be Trained In [DATE]" at bounding box center [710, 493] width 138 height 35
click at [855, 492] on p "National Team" at bounding box center [872, 484] width 138 height 18
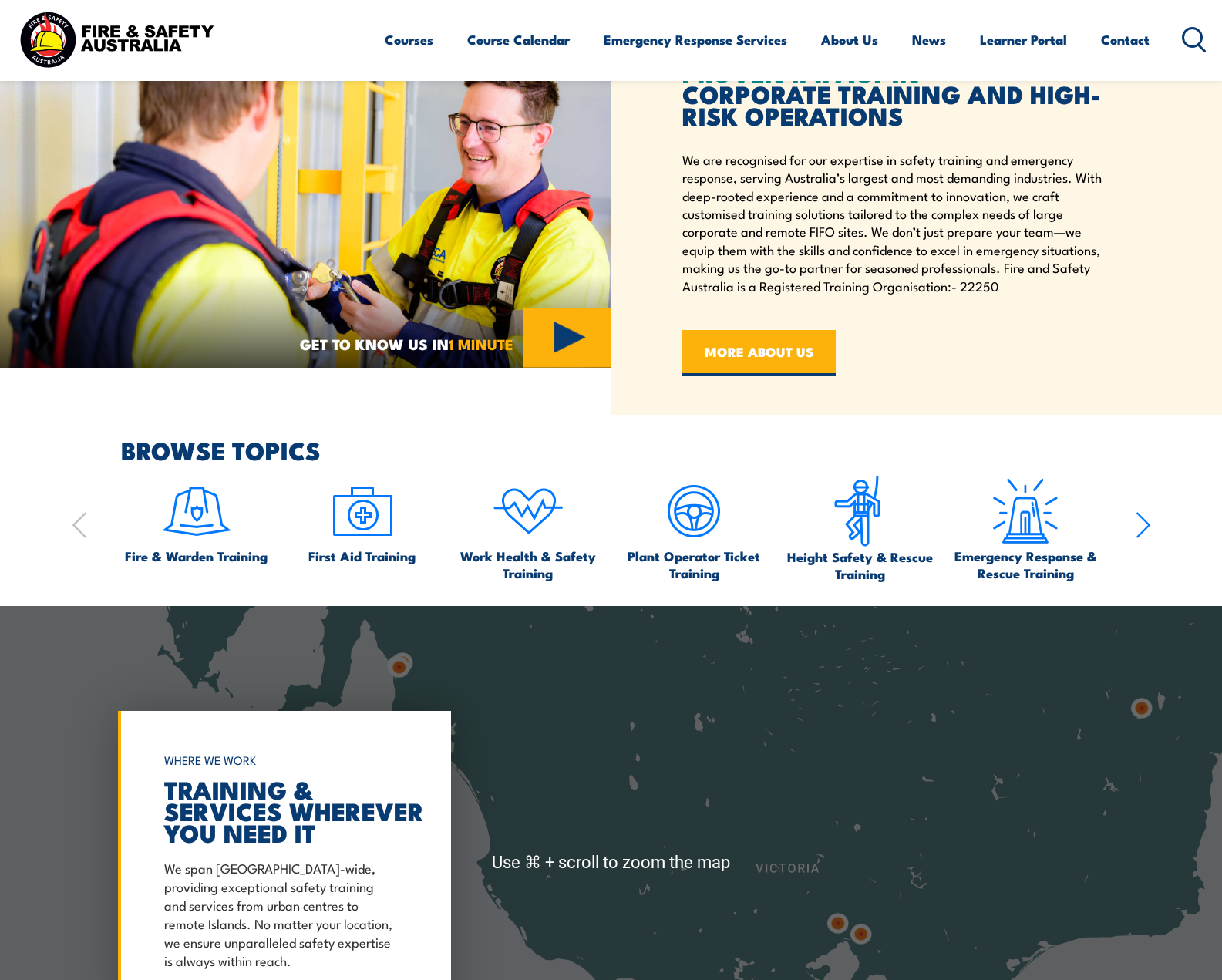
scroll to position [0, 0]
